Goal: Task Accomplishment & Management: Use online tool/utility

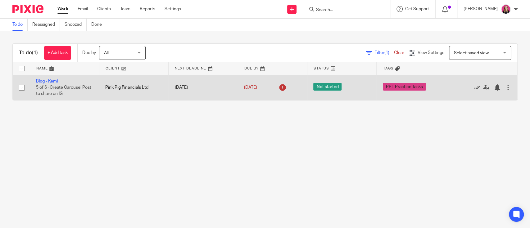
click at [53, 81] on link "Blog - Kemi" at bounding box center [47, 81] width 22 height 4
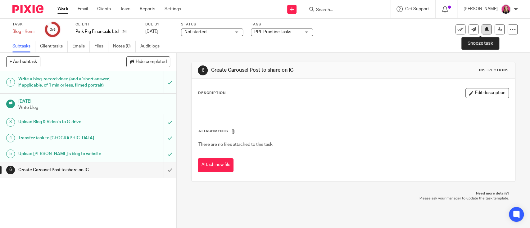
click at [484, 33] on button at bounding box center [487, 30] width 10 height 10
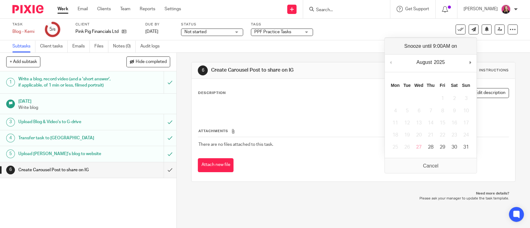
click at [264, 106] on p at bounding box center [353, 108] width 310 height 6
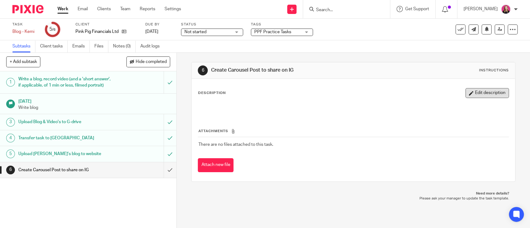
click at [466, 93] on button "Edit description" at bounding box center [487, 93] width 43 height 10
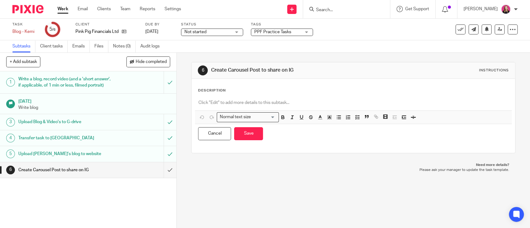
click at [250, 97] on div at bounding box center [353, 104] width 317 height 14
click at [244, 91] on div "Description" at bounding box center [353, 90] width 311 height 5
click at [208, 103] on p at bounding box center [353, 103] width 310 height 6
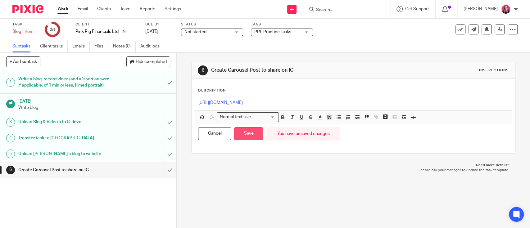
click at [239, 134] on button "Save" at bounding box center [248, 133] width 29 height 13
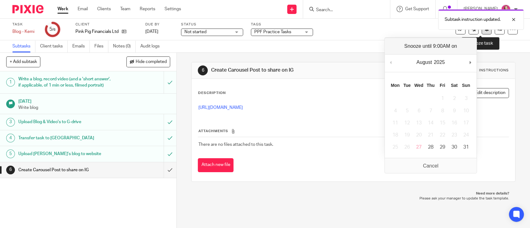
click at [485, 31] on icon at bounding box center [487, 29] width 5 height 5
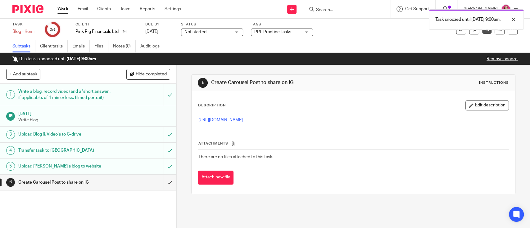
click at [62, 9] on link "Work" at bounding box center [62, 9] width 11 height 6
